Goal: Task Accomplishment & Management: Manage account settings

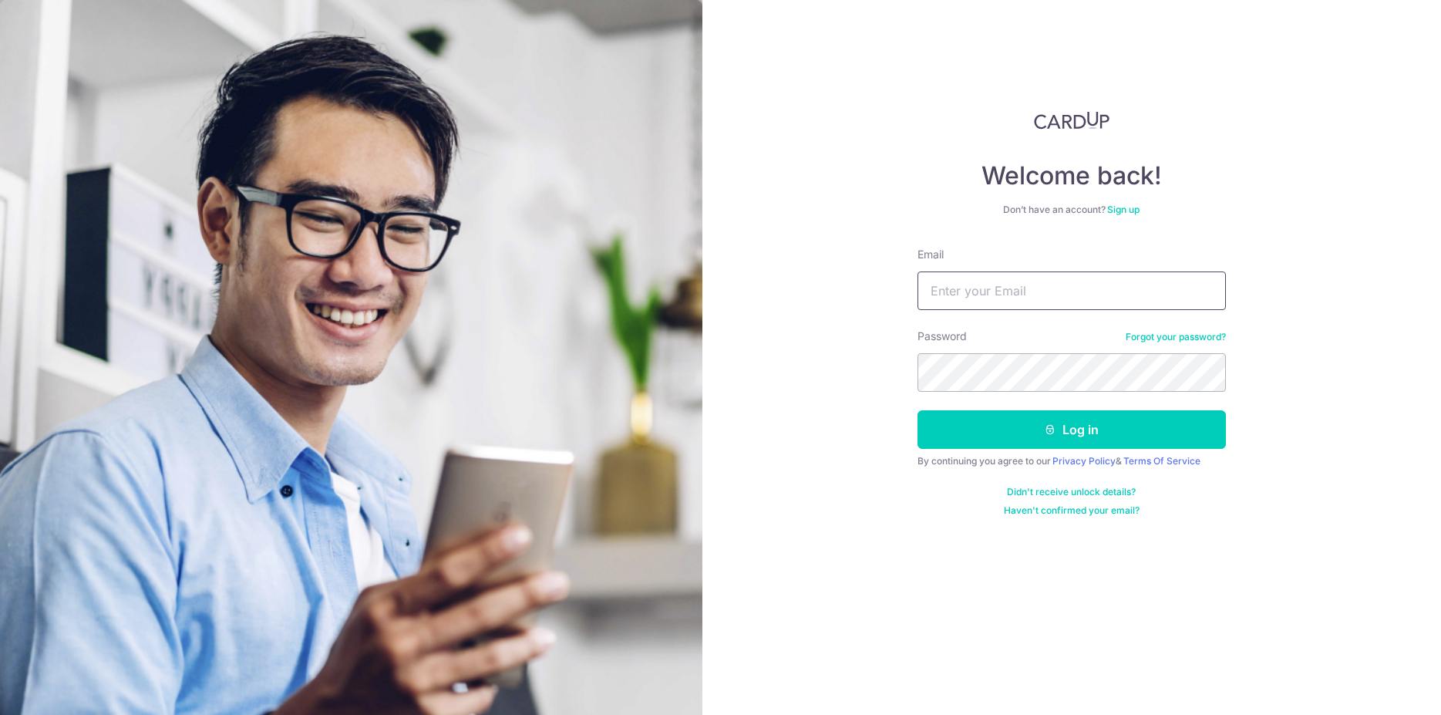
click at [1043, 279] on input "Email" at bounding box center [1071, 290] width 308 height 39
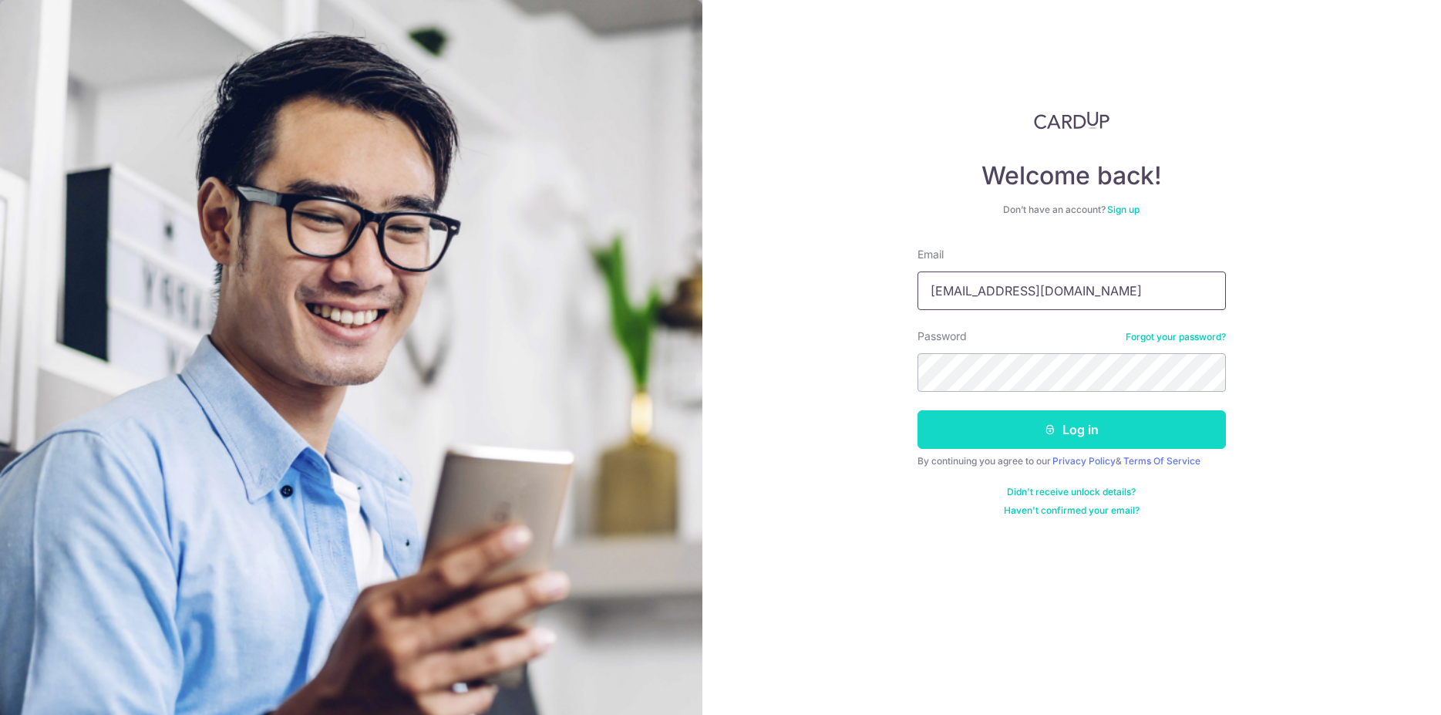
type input "[EMAIL_ADDRESS][DOMAIN_NAME]"
click at [1057, 426] on button "Log in" at bounding box center [1071, 429] width 308 height 39
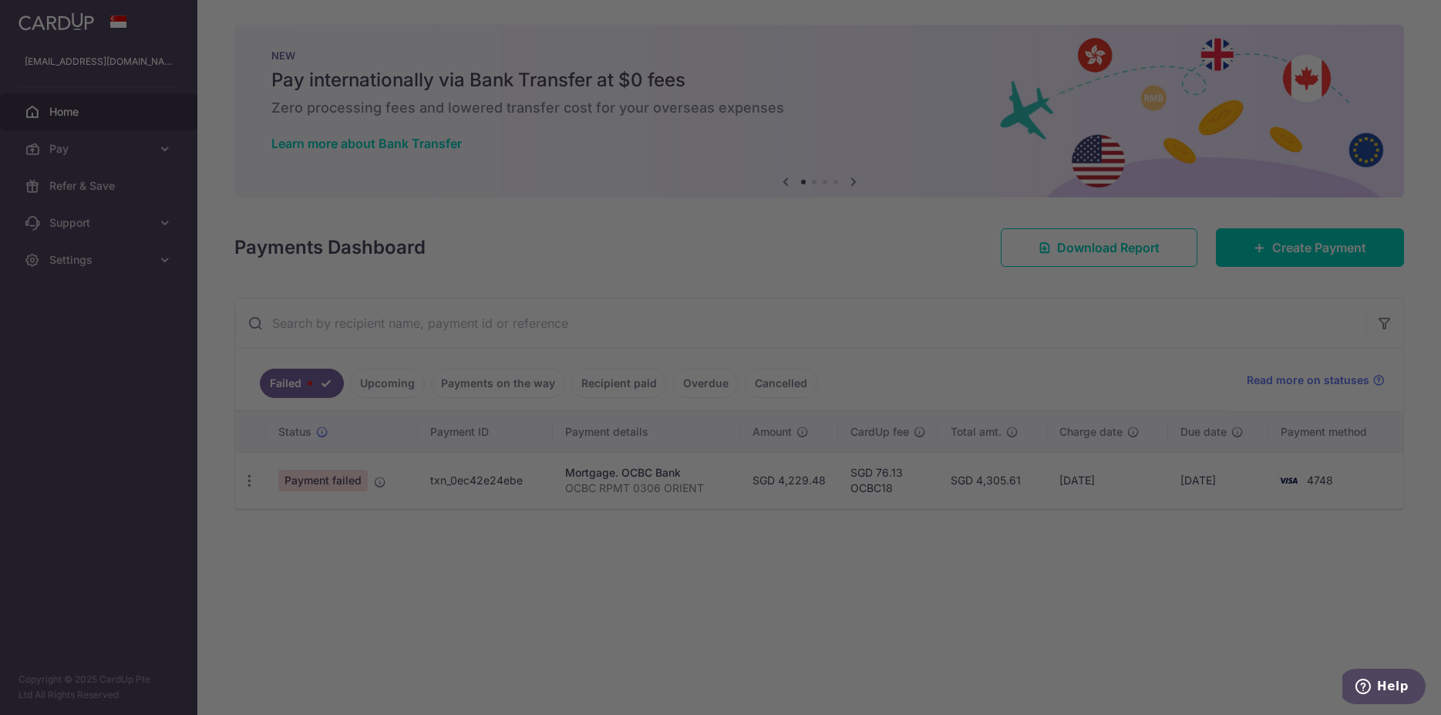
click at [411, 562] on div at bounding box center [727, 360] width 1455 height 721
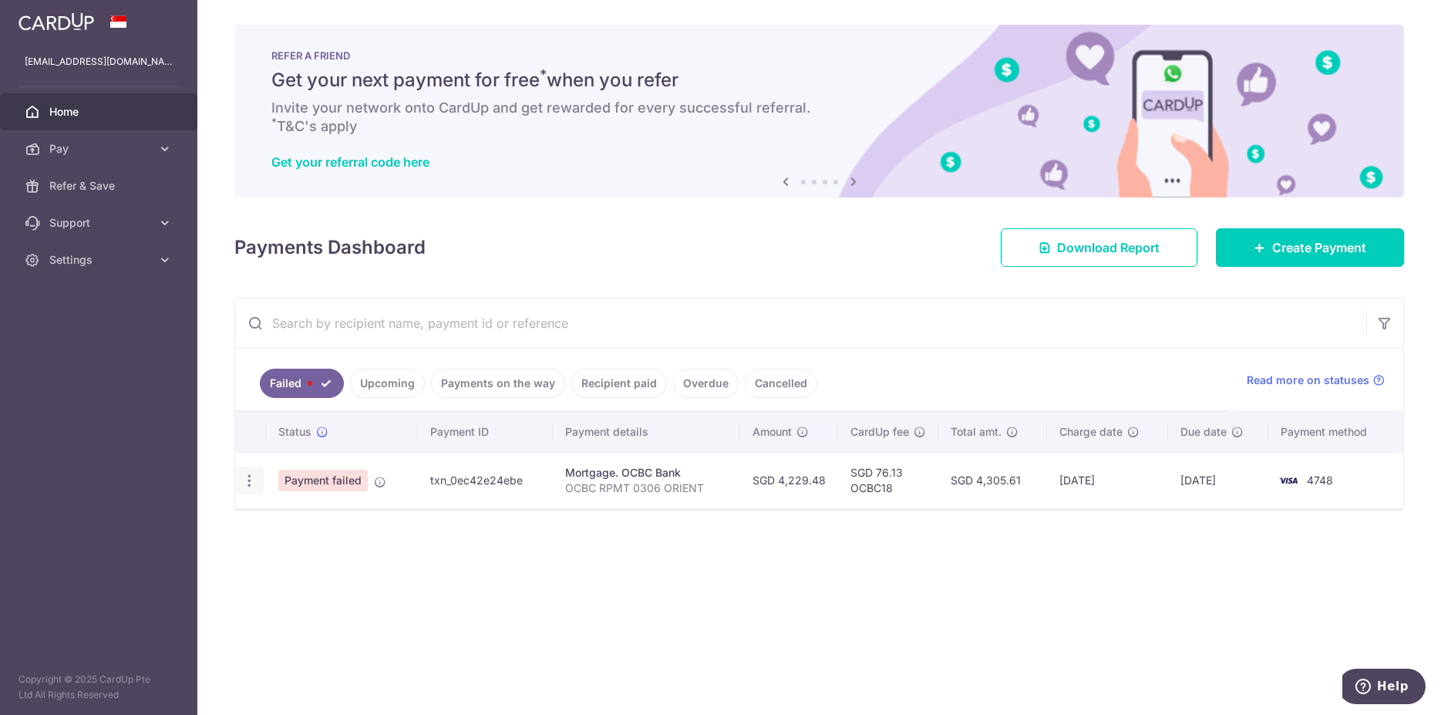
click at [247, 484] on icon "button" at bounding box center [249, 481] width 16 height 16
click at [314, 522] on span "Update payment" at bounding box center [331, 522] width 105 height 18
radio input "true"
type input "4,229.48"
type input "OCBC RPMT 0306 ORIENT"
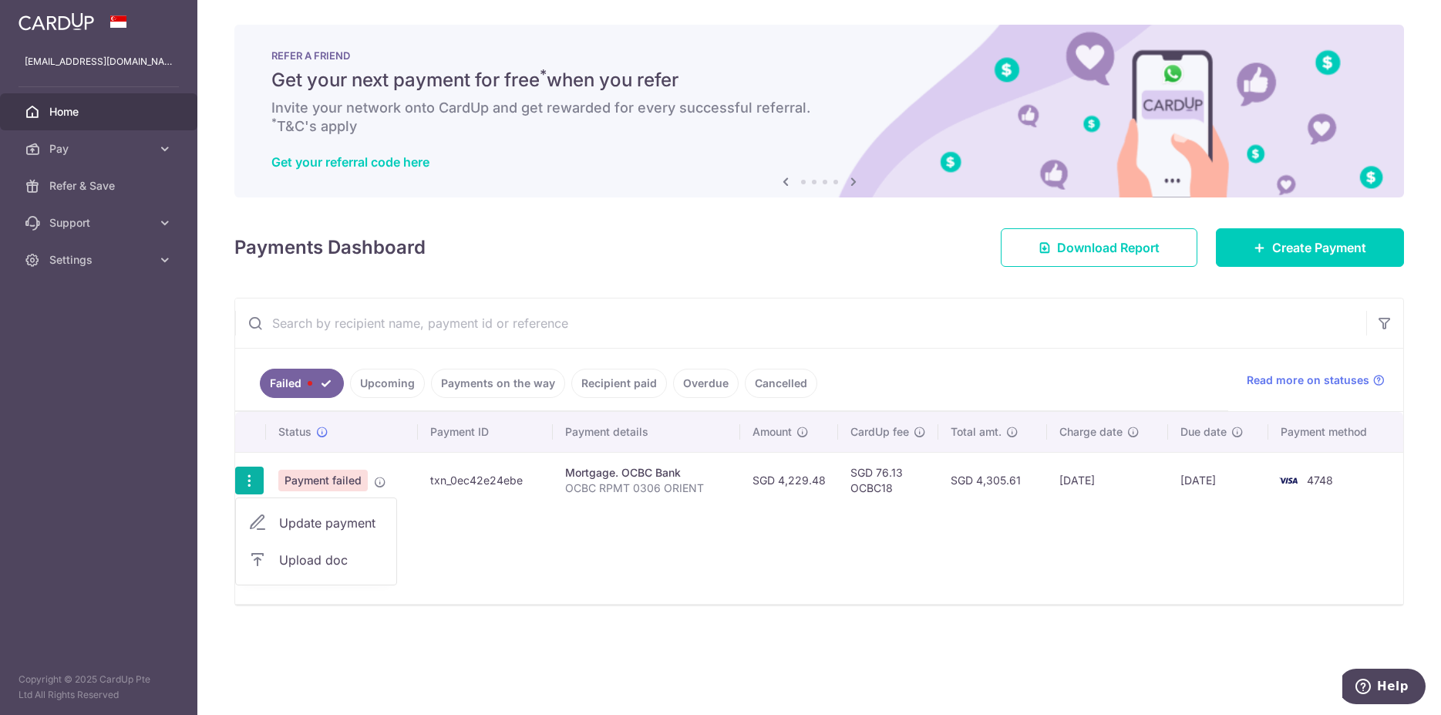
type input "OCBC18"
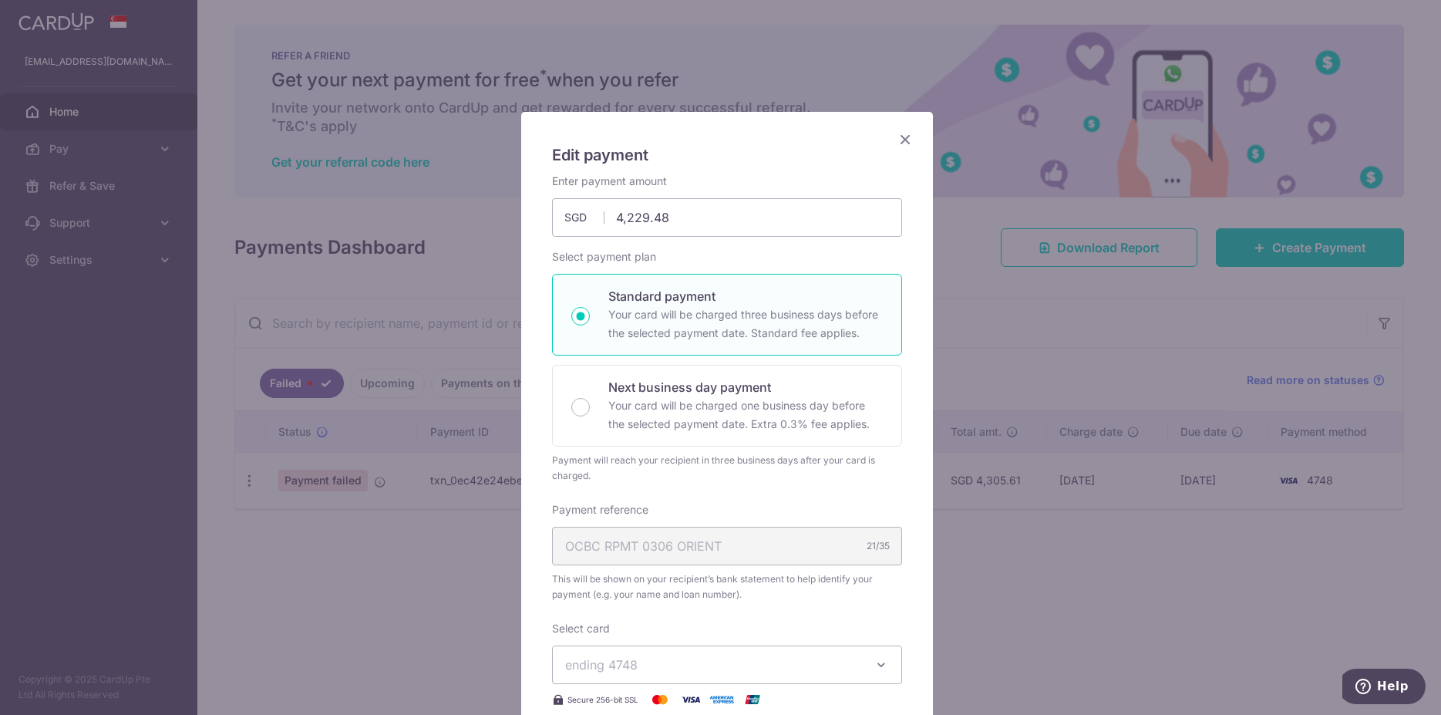
scroll to position [314, 0]
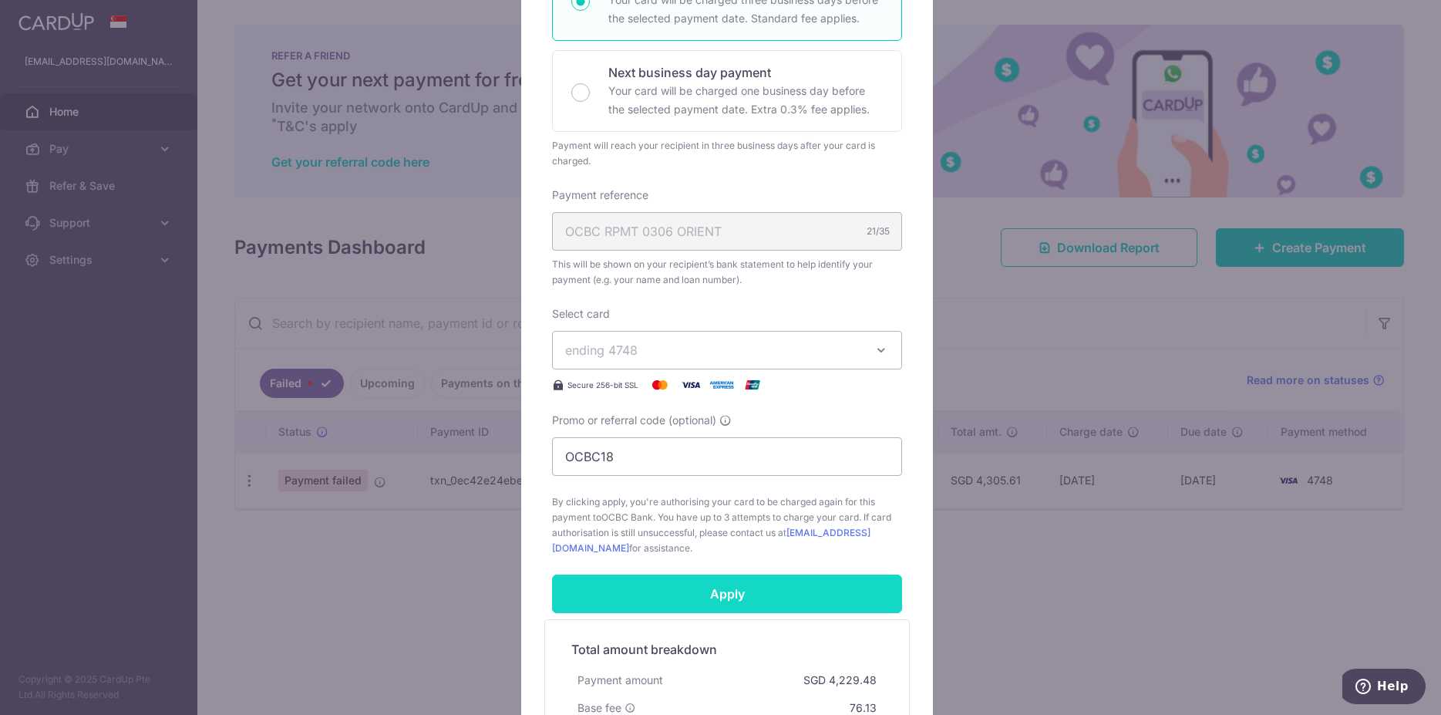
click at [750, 604] on input "Apply" at bounding box center [727, 593] width 350 height 39
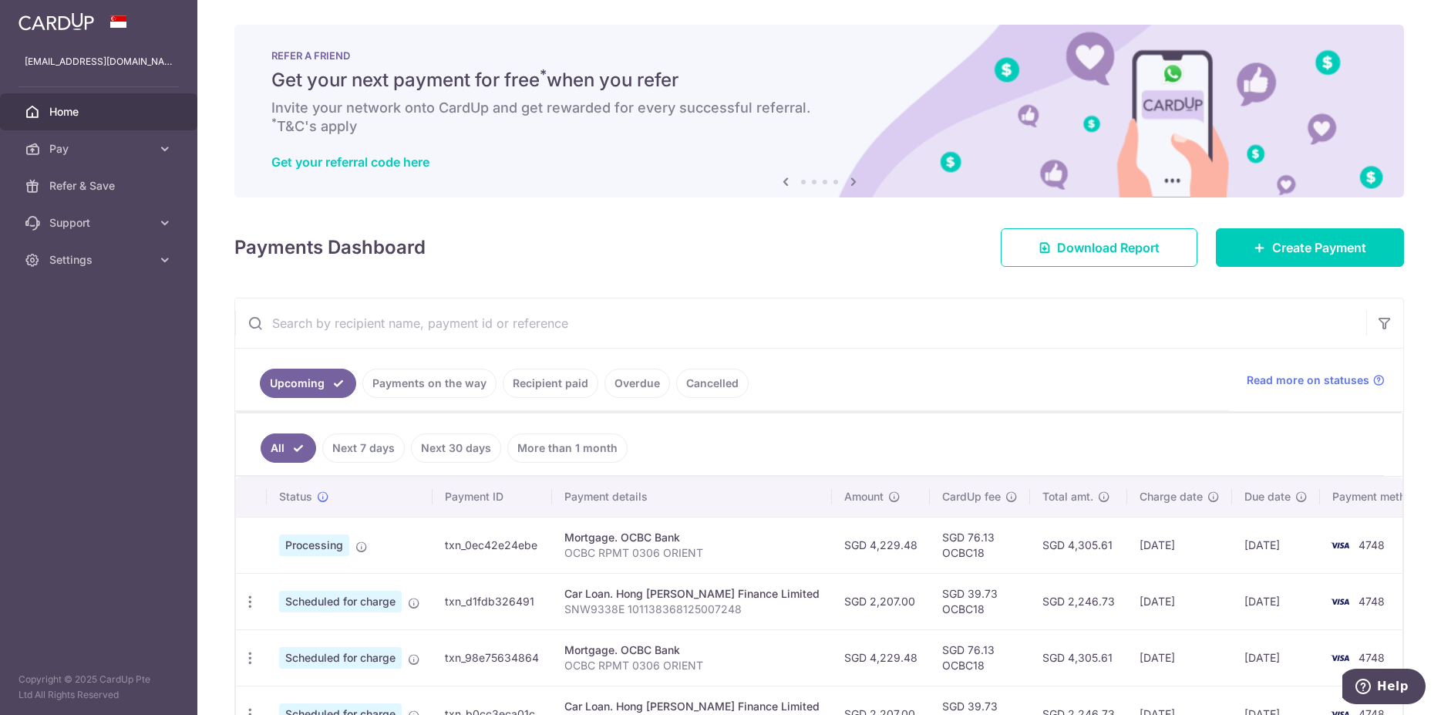
click at [85, 106] on span "Home" at bounding box center [100, 111] width 102 height 15
